Goal: Navigation & Orientation: Find specific page/section

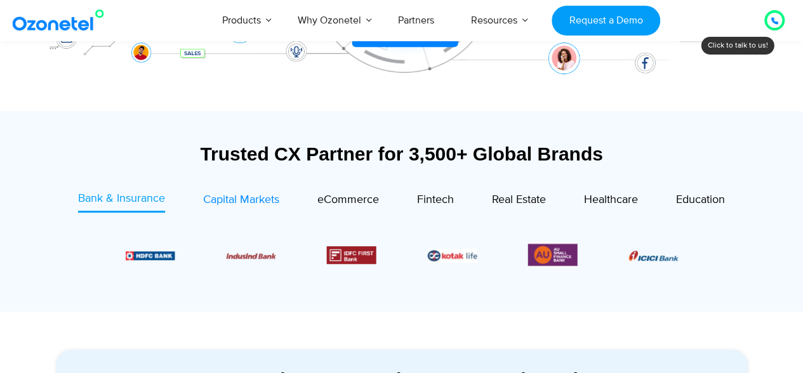
click at [232, 195] on span "Capital Markets" at bounding box center [241, 200] width 76 height 14
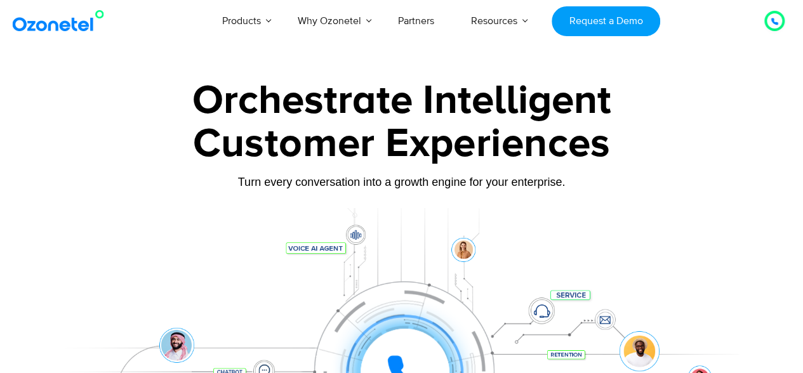
click at [772, 19] on icon at bounding box center [774, 21] width 6 height 6
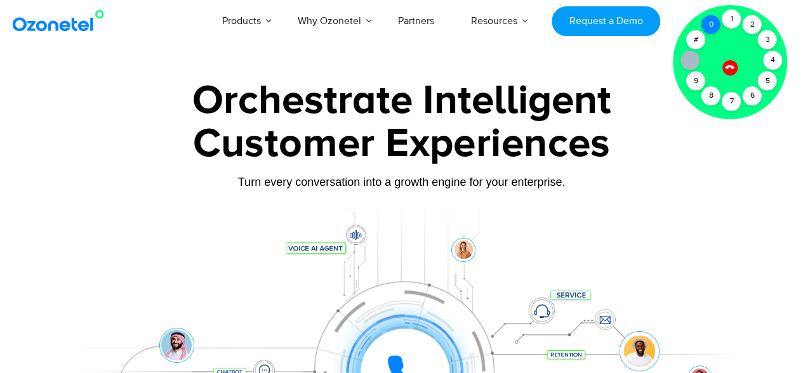
click at [717, 23] on div "0" at bounding box center [710, 24] width 19 height 19
click at [731, 21] on div "1" at bounding box center [731, 19] width 19 height 19
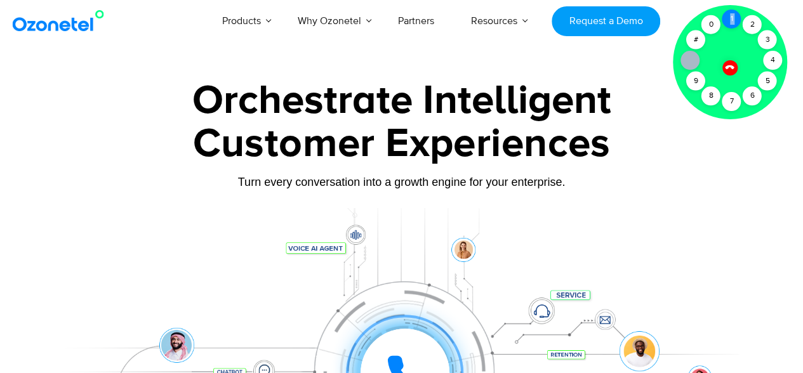
click at [731, 21] on div "1" at bounding box center [731, 19] width 19 height 19
click at [727, 65] on icon at bounding box center [729, 67] width 9 height 9
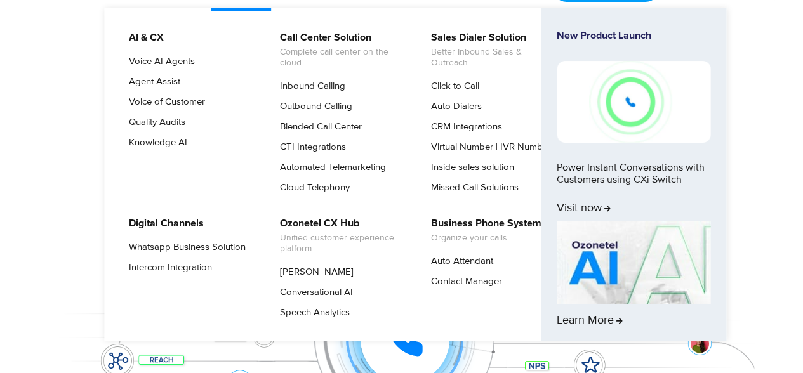
scroll to position [34, 0]
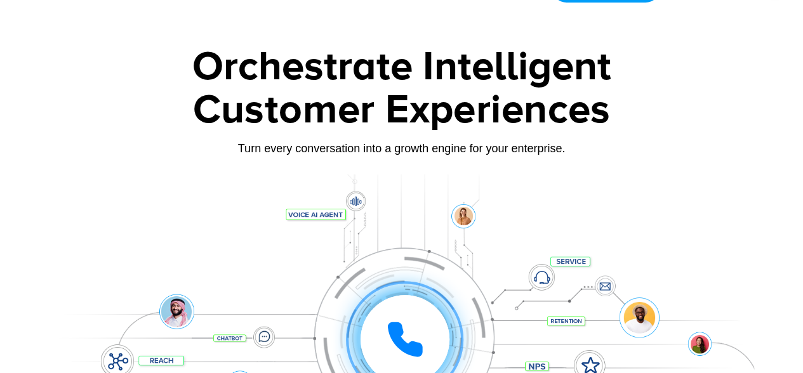
click at [76, 130] on div "Customer Experiences" at bounding box center [402, 110] width 705 height 61
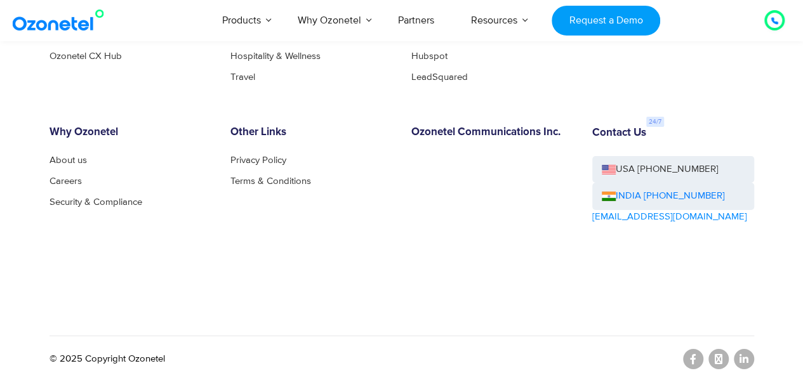
scroll to position [6927, 0]
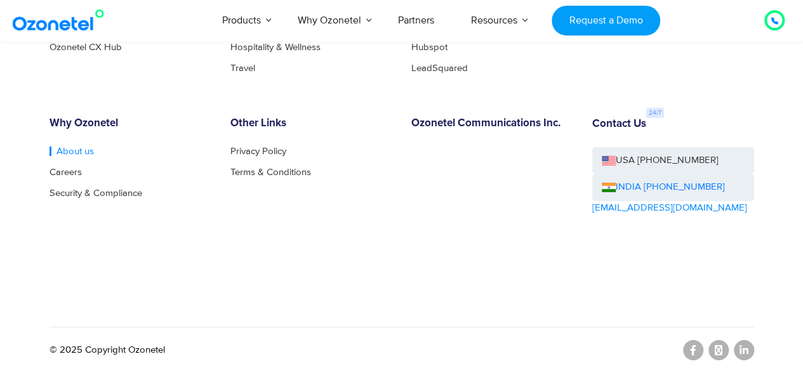
click at [61, 155] on link "About us" at bounding box center [72, 152] width 44 height 10
